Goal: Information Seeking & Learning: Learn about a topic

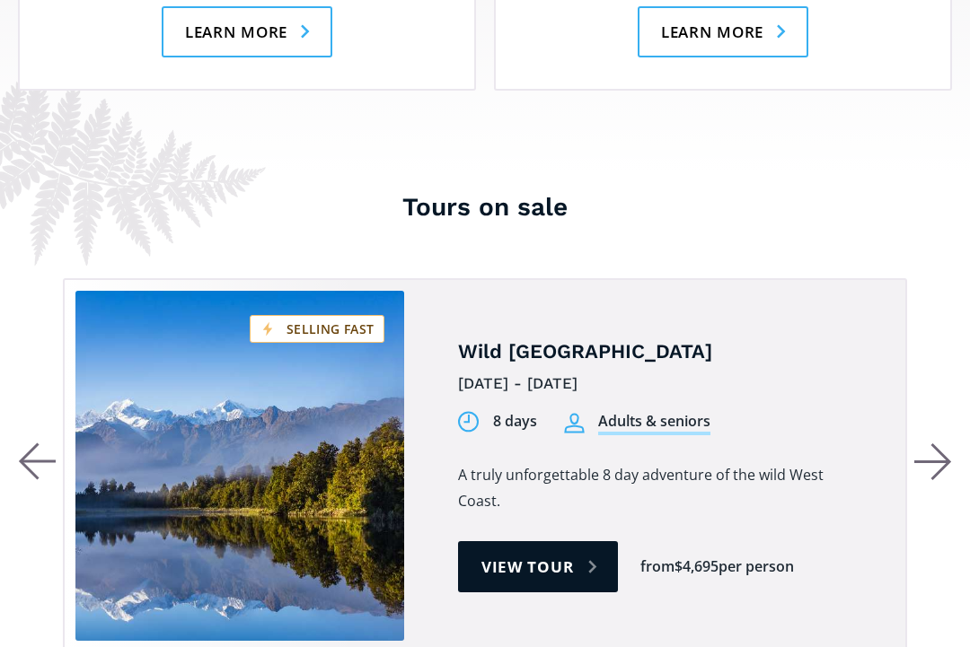
scroll to position [3310, 0]
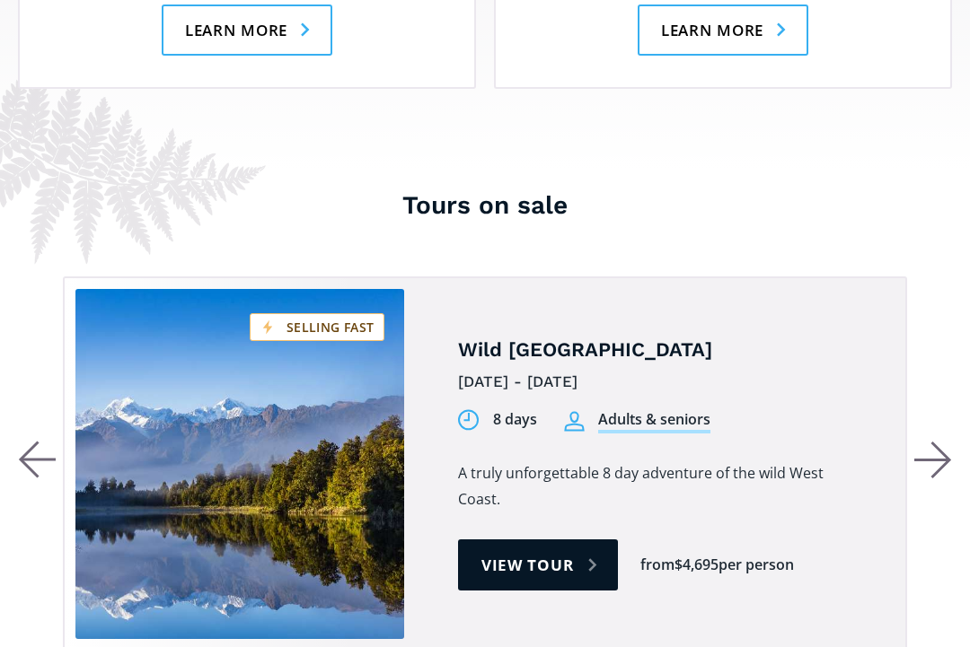
click at [940, 443] on icon "button" at bounding box center [941, 460] width 18 height 35
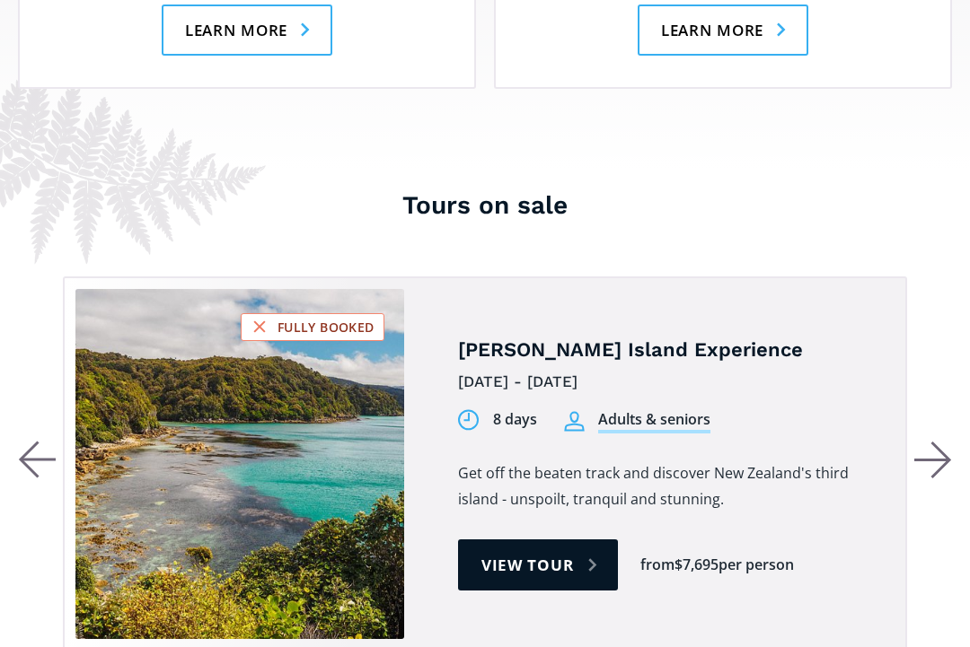
click at [936, 443] on icon "button" at bounding box center [941, 460] width 18 height 35
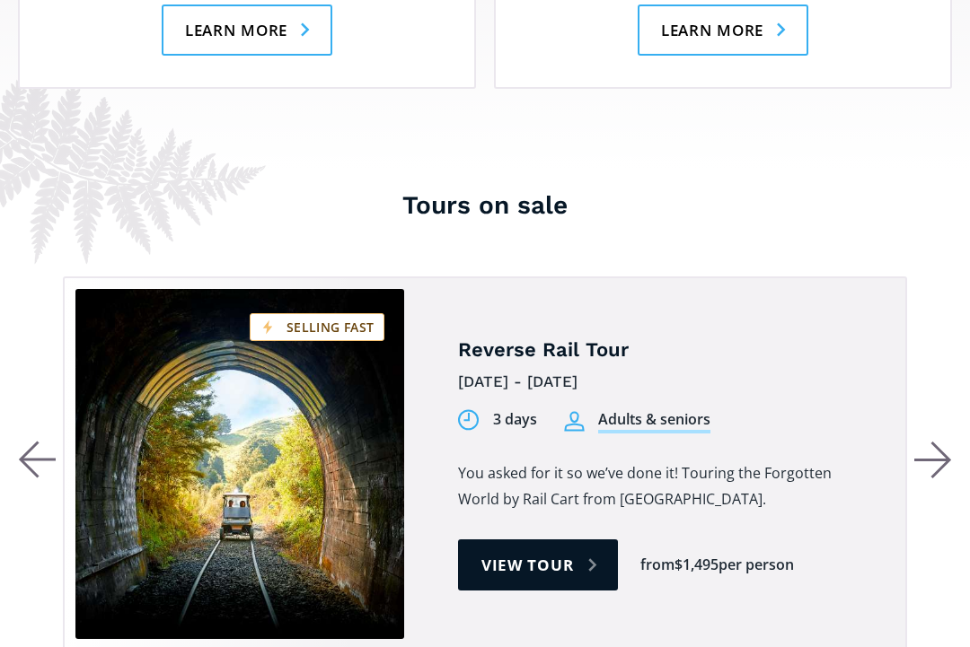
click at [942, 441] on icon "button" at bounding box center [933, 460] width 38 height 39
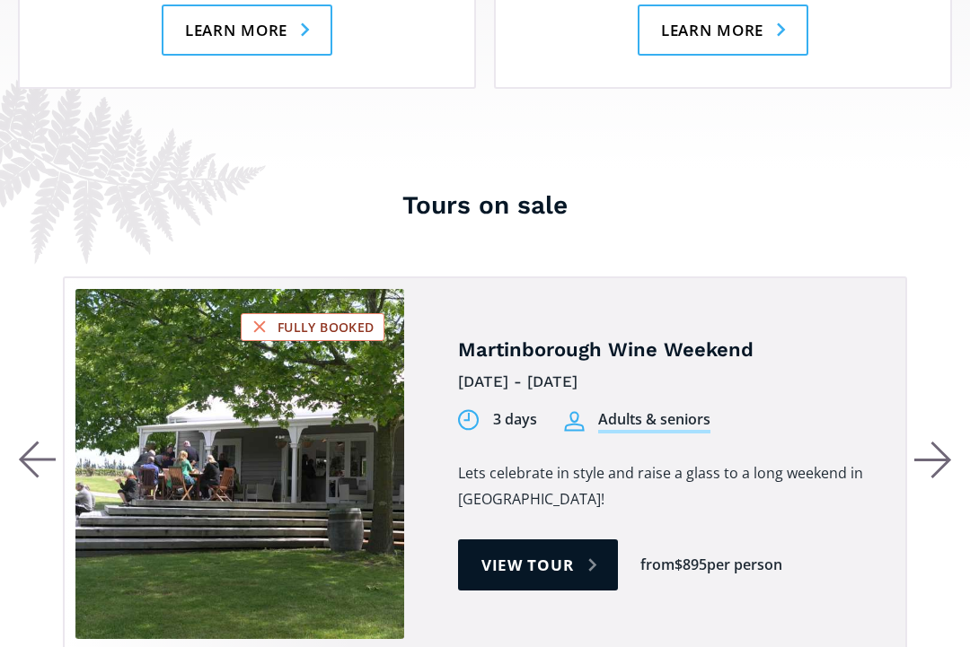
click at [929, 441] on icon "button" at bounding box center [933, 460] width 38 height 39
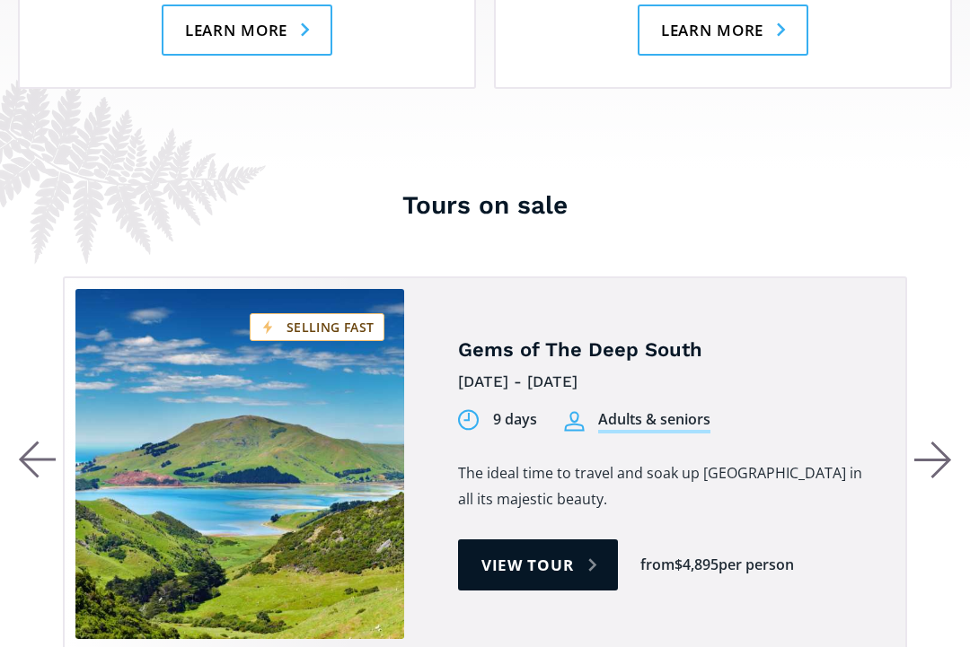
click at [935, 441] on icon "button" at bounding box center [933, 460] width 38 height 39
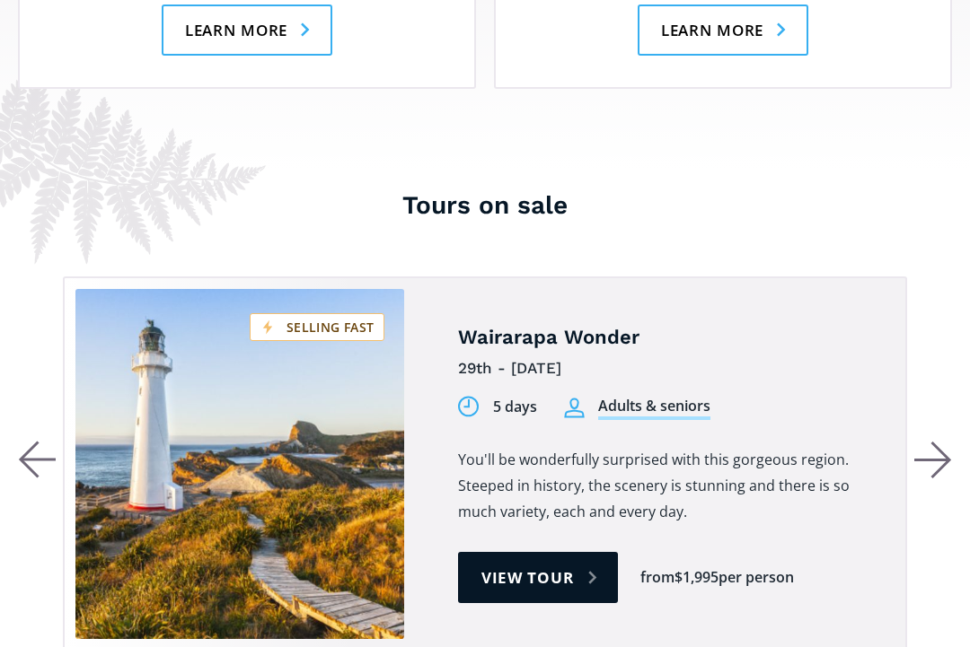
click at [935, 441] on icon "button" at bounding box center [933, 460] width 38 height 39
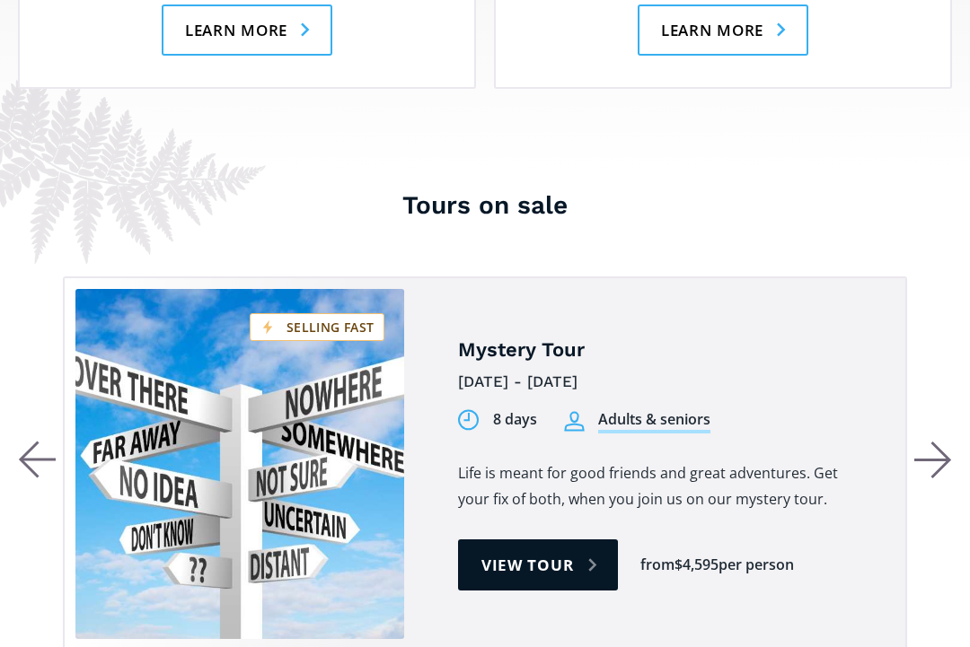
click at [949, 441] on icon "button" at bounding box center [933, 460] width 38 height 39
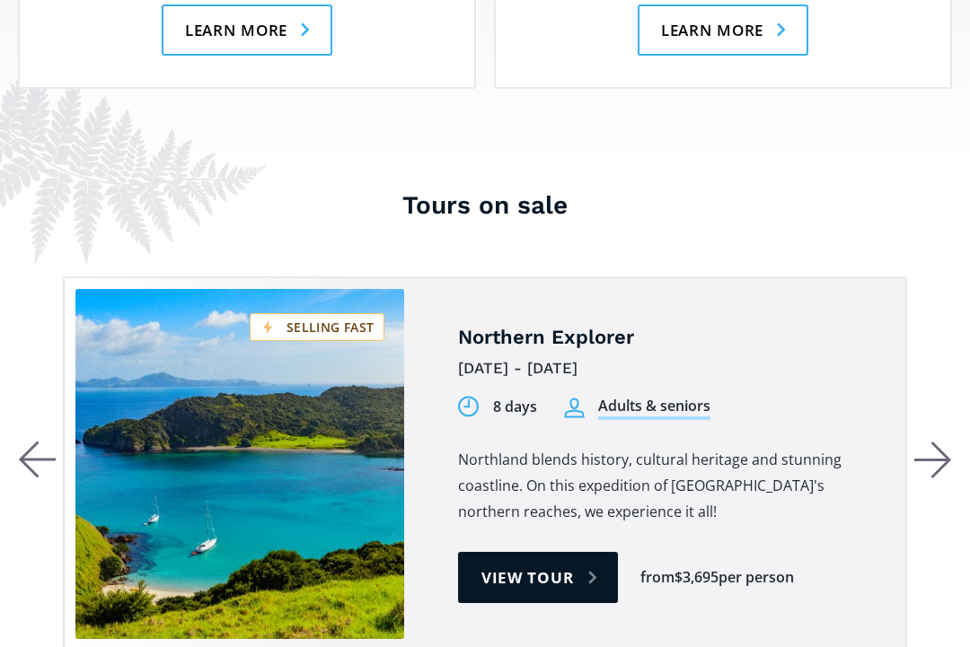
click at [937, 441] on icon "button" at bounding box center [933, 460] width 38 height 39
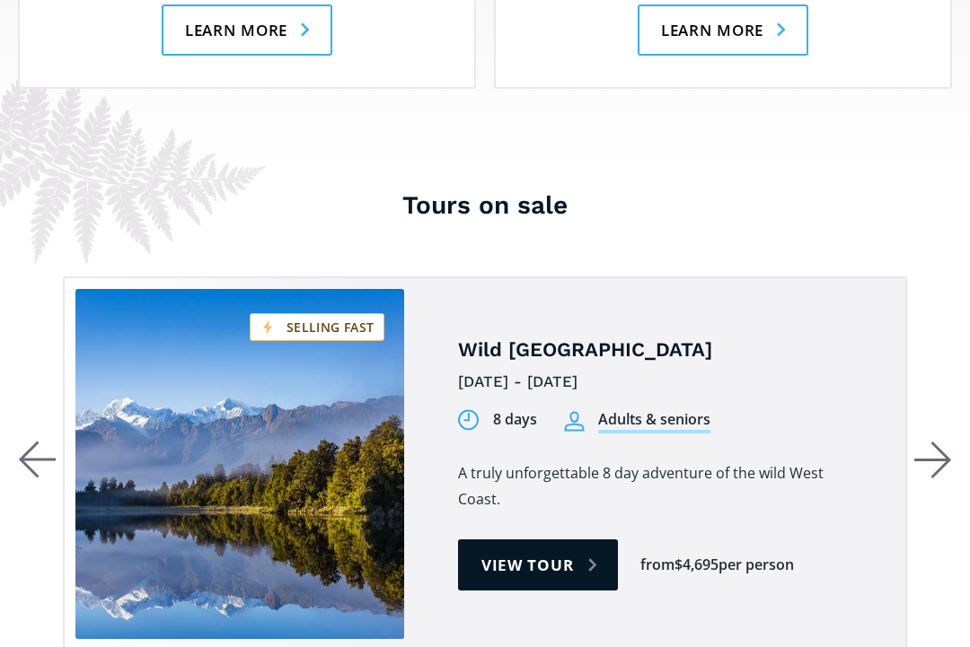
click at [939, 443] on icon "button" at bounding box center [941, 460] width 18 height 35
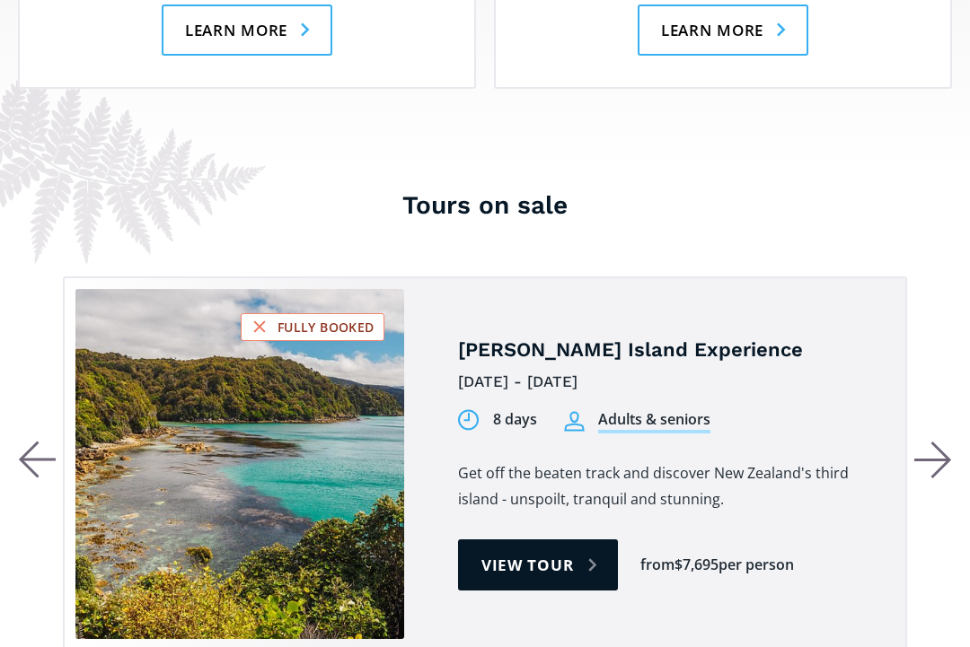
click at [933, 441] on icon "button" at bounding box center [933, 460] width 38 height 39
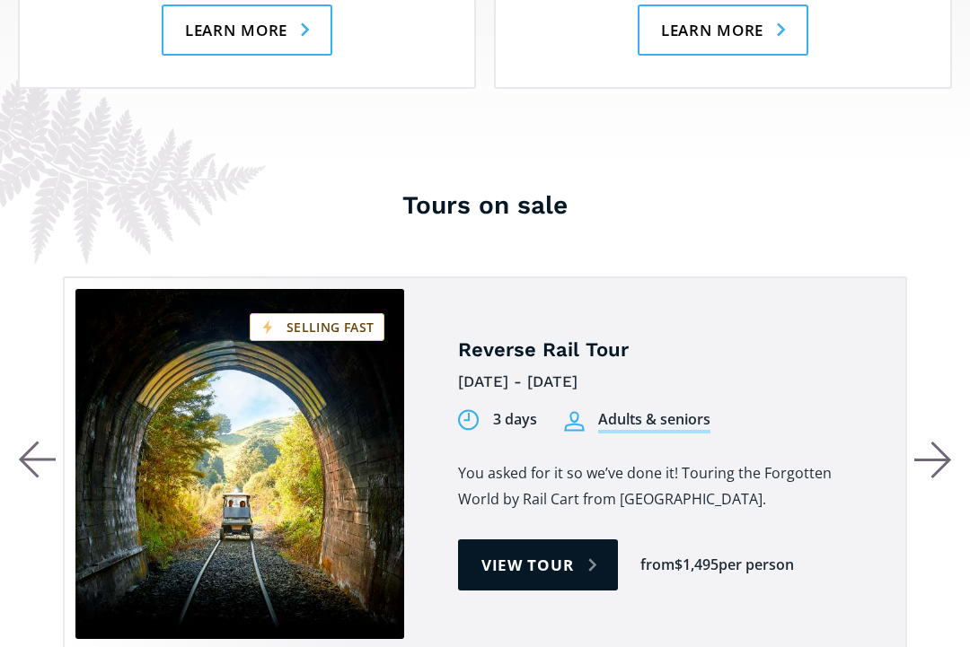
click at [934, 441] on icon "button" at bounding box center [933, 460] width 38 height 39
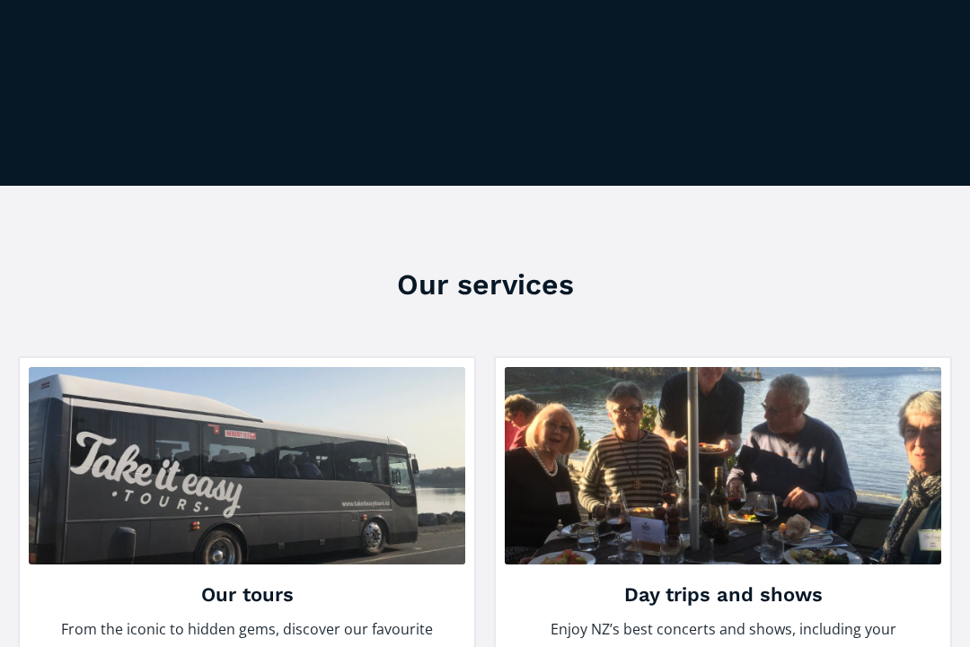
scroll to position [2195, 0]
